Goal: Task Accomplishment & Management: Use online tool/utility

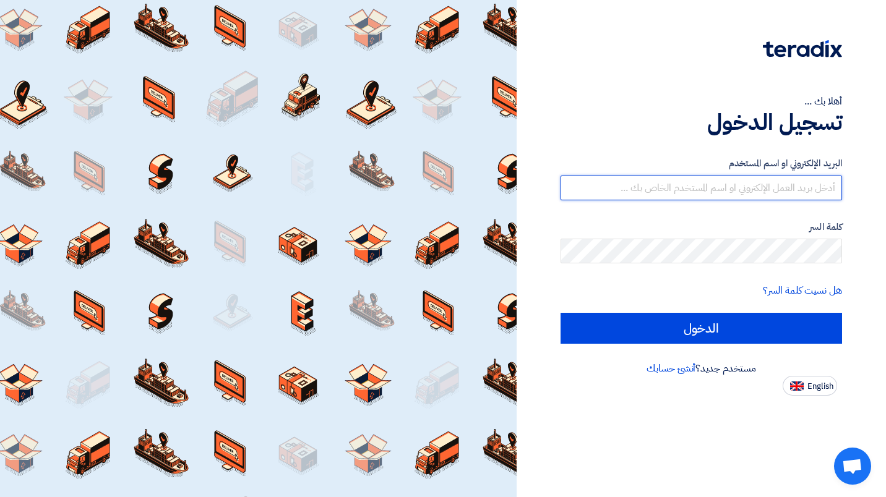
type input "[EMAIL_ADDRESS][DOMAIN_NAME]"
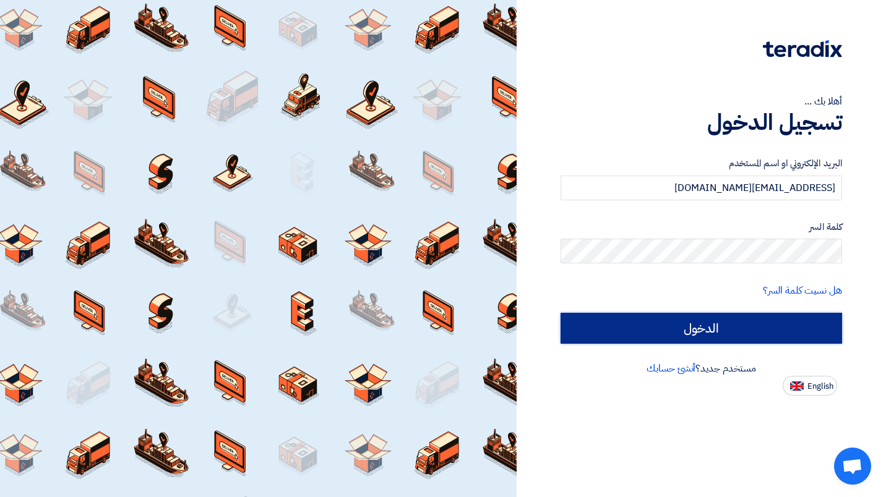
click at [644, 328] on input "الدخول" at bounding box center [702, 328] width 282 height 31
type input "Sign in"
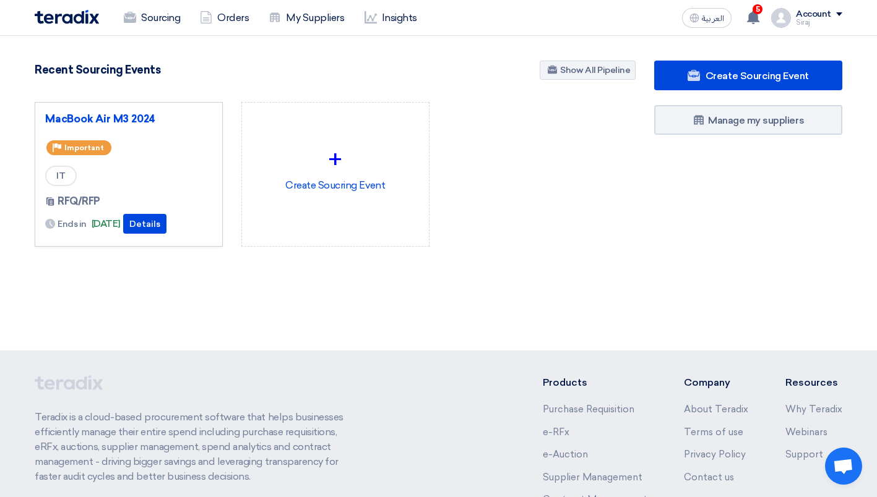
click at [754, 14] on use at bounding box center [753, 18] width 12 height 14
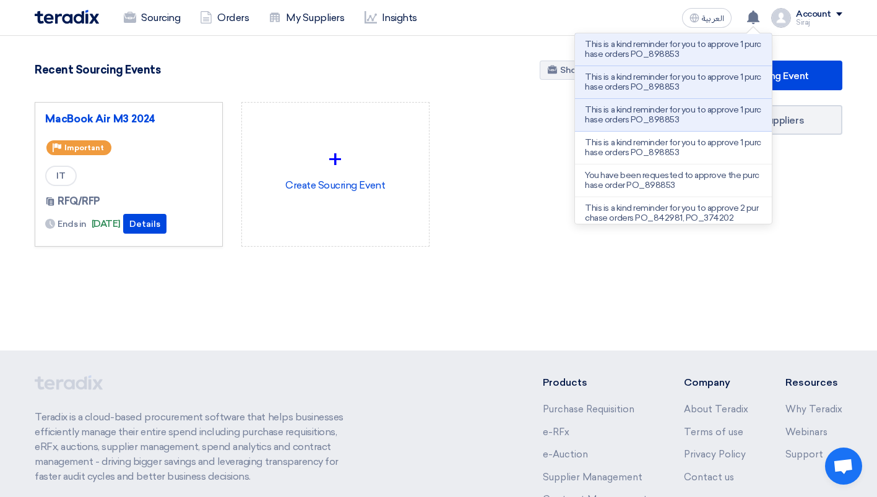
click at [458, 55] on section "904 RFx remaining 10 Auctions remaining Create Sourcing Event" at bounding box center [438, 183] width 877 height 295
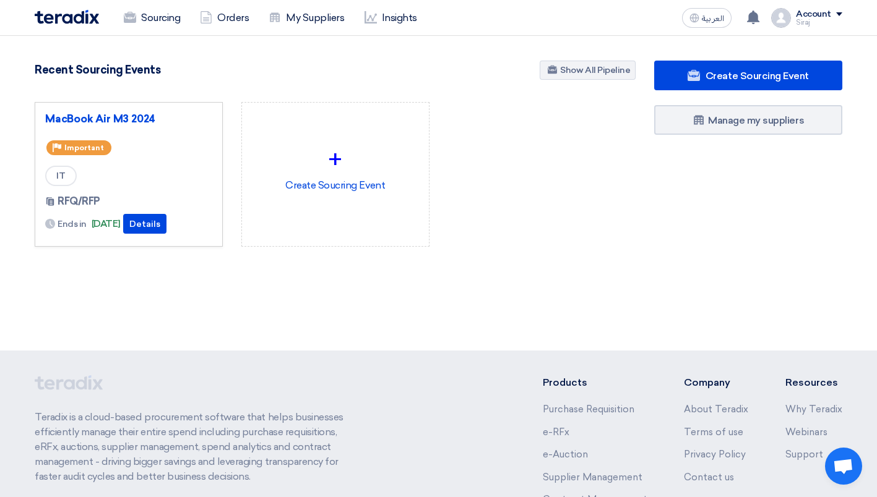
click at [229, 17] on link "Orders" at bounding box center [224, 17] width 69 height 27
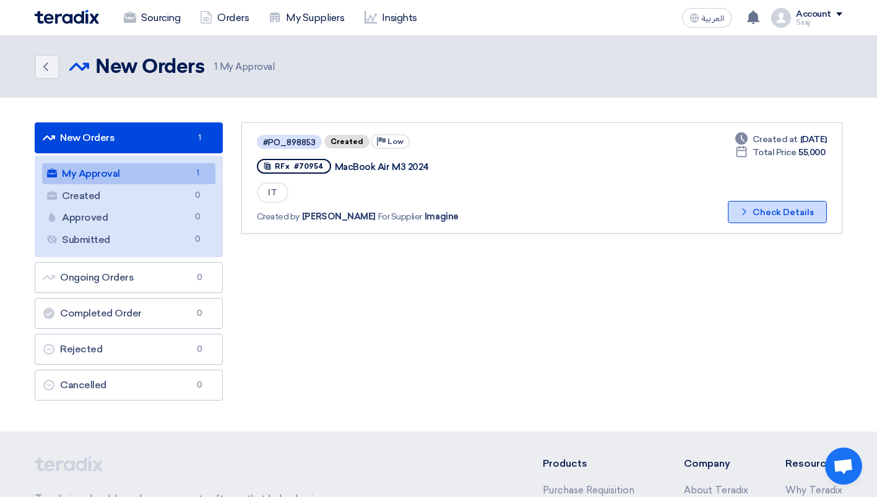
click at [767, 210] on button "Check details Check Details" at bounding box center [777, 212] width 99 height 22
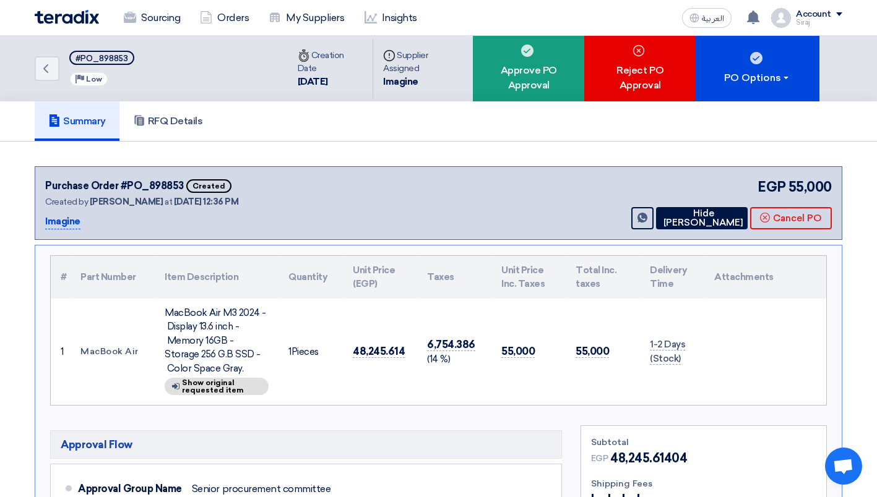
click at [544, 75] on div "Approve PO Approval" at bounding box center [528, 69] width 111 height 66
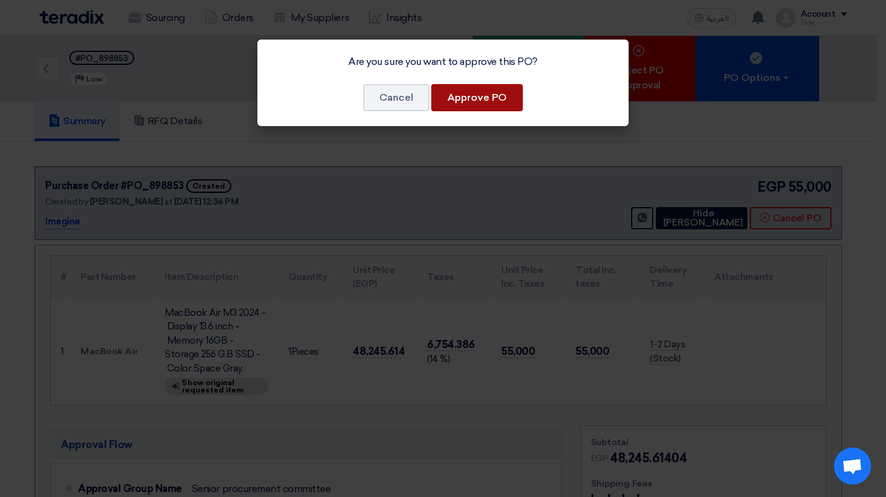
click at [465, 106] on button "Approve PO" at bounding box center [477, 97] width 92 height 27
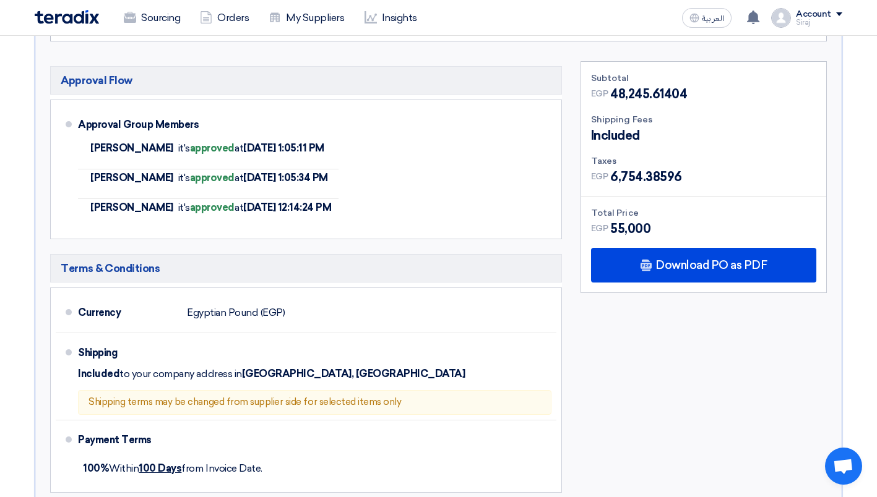
scroll to position [363, 0]
